Goal: Entertainment & Leisure: Consume media (video, audio)

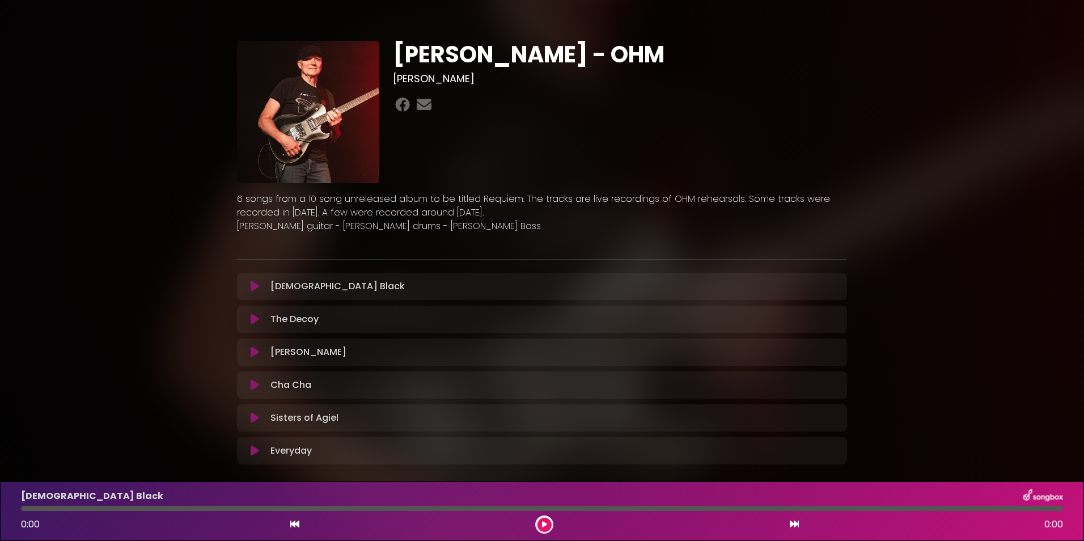
click at [356, 423] on div "Sisters of Agiel Loading Track..." at bounding box center [553, 418] width 575 height 14
click at [362, 420] on div "Sisters of Agiel Loading Track..." at bounding box center [553, 418] width 575 height 14
click at [364, 420] on div "Sisters of Agiel Loading Track..." at bounding box center [553, 418] width 575 height 14
drag, startPoint x: 364, startPoint y: 420, endPoint x: 325, endPoint y: 413, distance: 39.2
click at [325, 413] on p "Sisters of Agiel Loading Track..." at bounding box center [305, 418] width 68 height 14
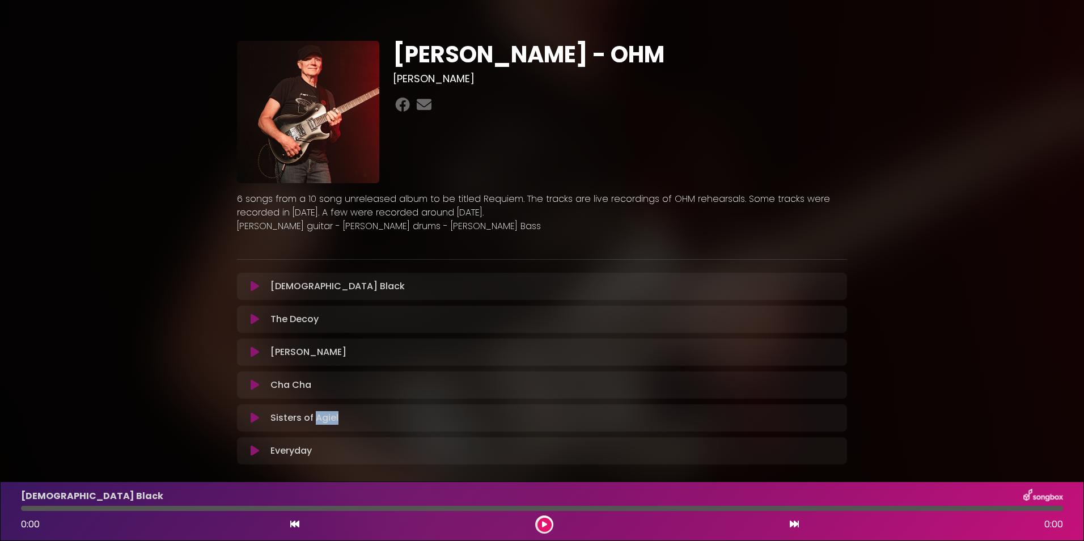
click at [325, 413] on p "Sisters of Agiel Loading Track..." at bounding box center [305, 418] width 68 height 14
click at [1006, 257] on div "Chris Poland - OHM Randy Burns" at bounding box center [542, 249] width 1084 height 470
click at [277, 288] on p "Bible Black Loading Track..." at bounding box center [338, 287] width 134 height 14
click at [546, 523] on icon at bounding box center [544, 524] width 5 height 7
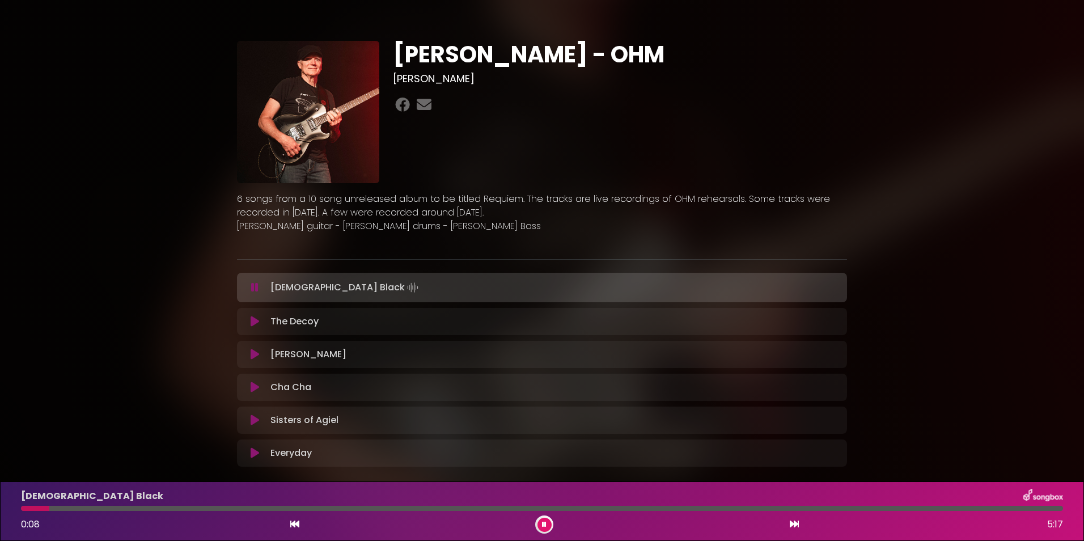
click at [267, 322] on div "The Decoy Loading Track..." at bounding box center [553, 322] width 575 height 14
drag, startPoint x: 267, startPoint y: 322, endPoint x: 254, endPoint y: 319, distance: 13.4
click at [254, 319] on icon at bounding box center [255, 321] width 9 height 11
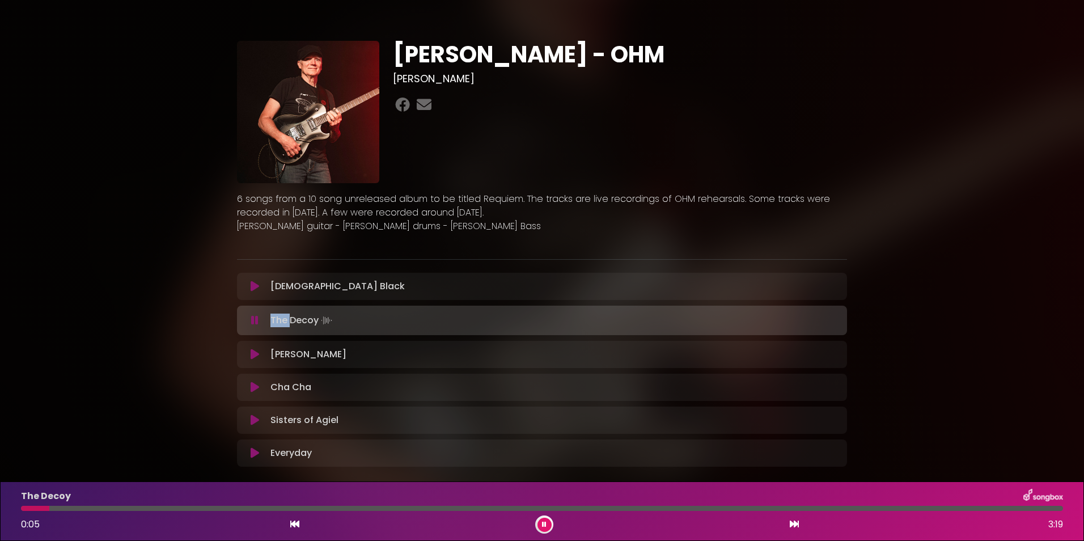
drag, startPoint x: 255, startPoint y: 318, endPoint x: 251, endPoint y: 353, distance: 35.4
click at [251, 353] on icon at bounding box center [255, 354] width 9 height 11
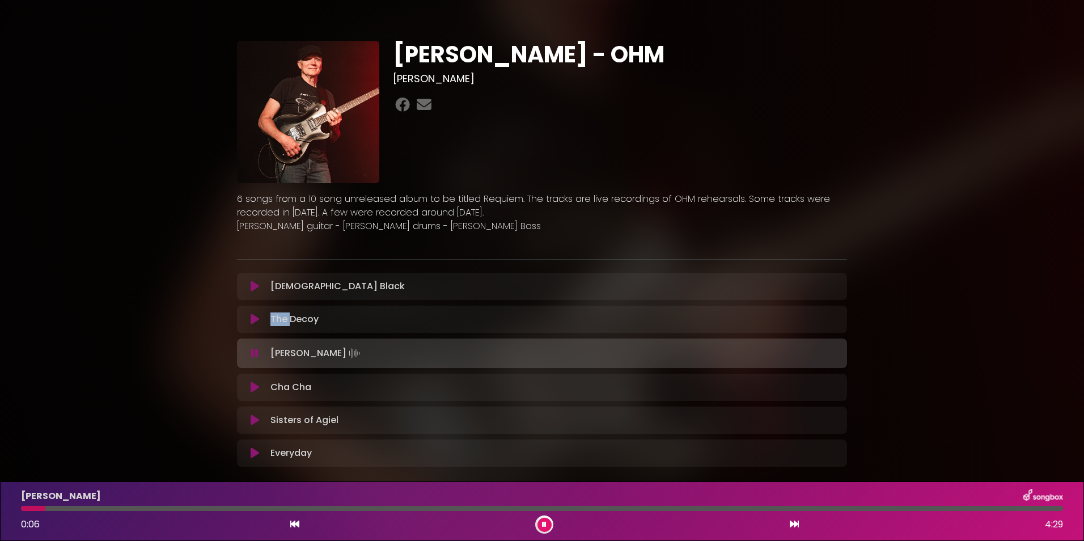
click at [251, 420] on icon at bounding box center [255, 420] width 9 height 11
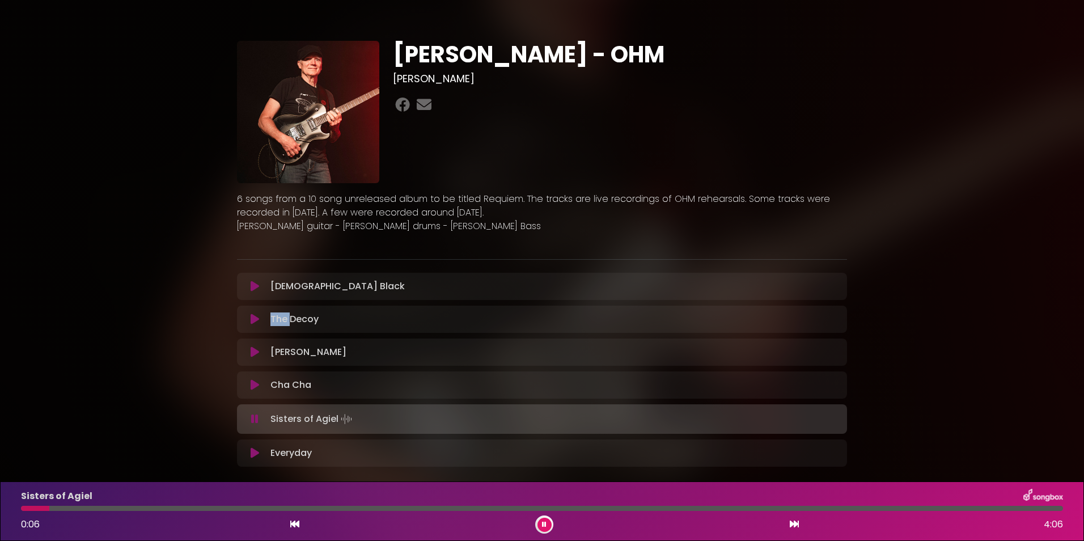
drag, startPoint x: 251, startPoint y: 420, endPoint x: 254, endPoint y: 453, distance: 32.5
click at [254, 453] on icon at bounding box center [255, 453] width 9 height 11
